Goal: Navigation & Orientation: Find specific page/section

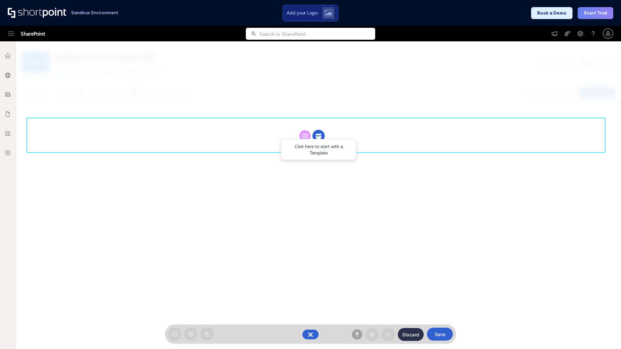
click at [319, 130] on circle at bounding box center [319, 136] width 12 height 12
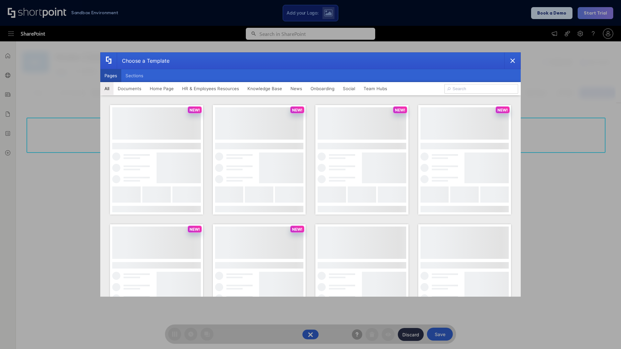
scroll to position [89, 0]
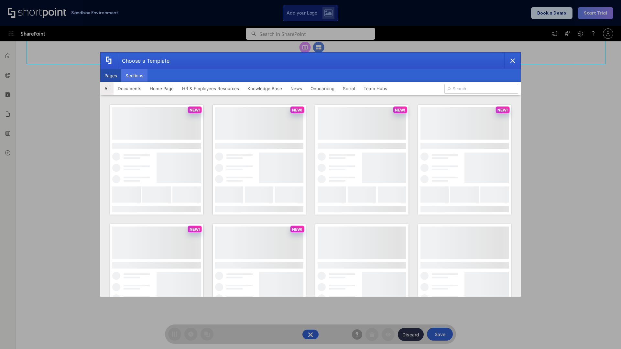
click at [134, 76] on button "Sections" at bounding box center [134, 75] width 26 height 13
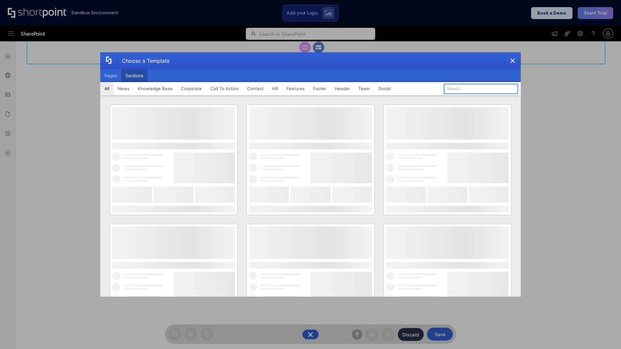
type input "CTA 2"
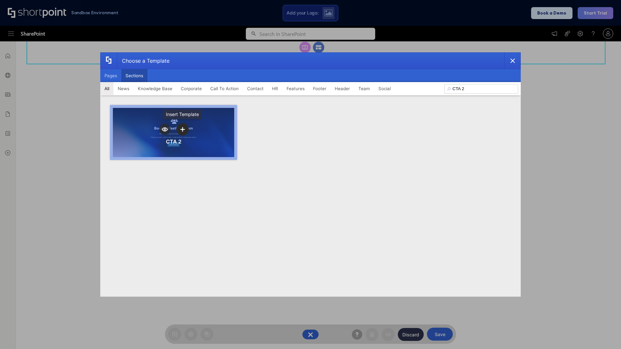
click at [182, 129] on icon "template selector" at bounding box center [182, 129] width 5 height 5
